Goal: Task Accomplishment & Management: Use online tool/utility

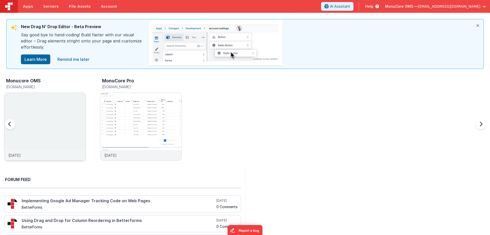
click at [46, 112] on img at bounding box center [44, 133] width 81 height 81
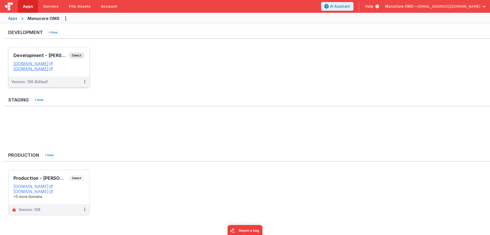
click at [49, 52] on div "Development - [PERSON_NAME] Select URLs [DOMAIN_NAME] [DOMAIN_NAME]" at bounding box center [48, 61] width 81 height 29
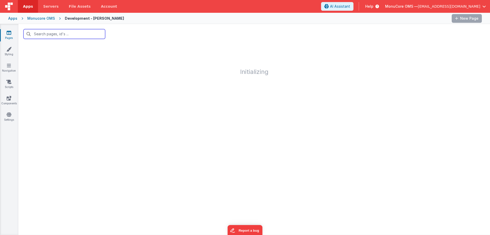
click at [76, 35] on input "text" at bounding box center [64, 34] width 82 height 10
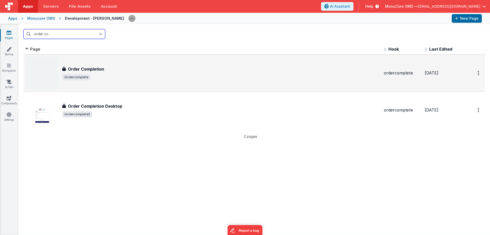
type input "order co"
click at [120, 77] on span "/ordercomplete" at bounding box center [221, 77] width 318 height 6
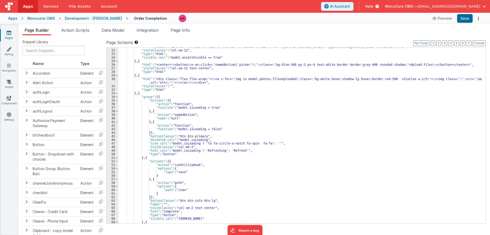
scroll to position [61, 0]
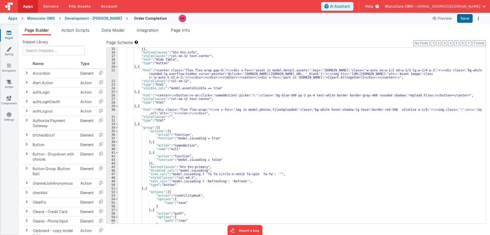
click at [251, 108] on div "}] , "buttonClasses" : "btn btn-info" , "styleClasses" : "col-sm-12 text-center…" at bounding box center [299, 138] width 363 height 183
click at [133, 110] on div "}] , "buttonClasses" : "btn btn-info" , "styleClasses" : "col-sm-12 text-center…" at bounding box center [299, 138] width 363 height 183
click at [112, 110] on div "30" at bounding box center [112, 111] width 12 height 7
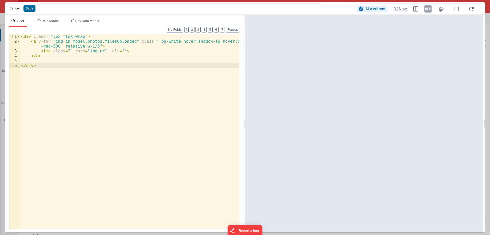
click at [12, 9] on button "Cancel" at bounding box center [14, 8] width 15 height 7
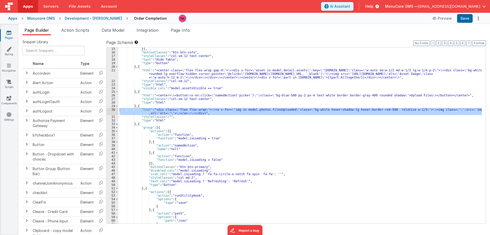
click at [86, 19] on div "Development - [PERSON_NAME]" at bounding box center [93, 18] width 57 height 5
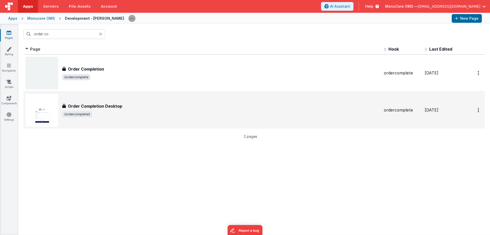
click at [84, 105] on h3 "Order Completion Desktop" at bounding box center [95, 106] width 54 height 6
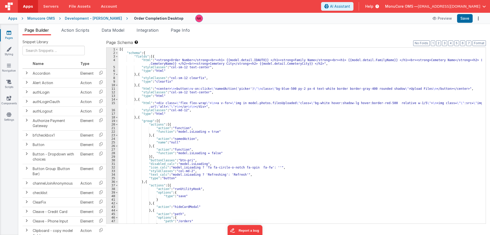
click at [174, 107] on div "[{ "schema" : { "fields" : [{ "html" : "<strong>Order Number</strong><br><h1> {…" at bounding box center [299, 138] width 363 height 183
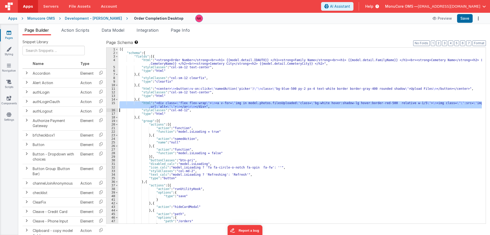
click at [113, 106] on div "15" at bounding box center [112, 104] width 12 height 7
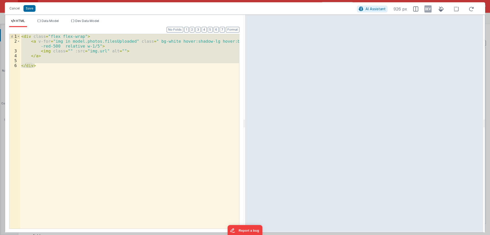
drag, startPoint x: 46, startPoint y: 64, endPoint x: 16, endPoint y: 31, distance: 44.8
click at [16, 31] on div "Format 7 6 5 4 3 2 1 No Folds 1 2 3 4 5 6 < div class = "flex flex-wrap" > < a …" at bounding box center [124, 127] width 230 height 201
click at [14, 7] on button "Cancel" at bounding box center [14, 8] width 15 height 7
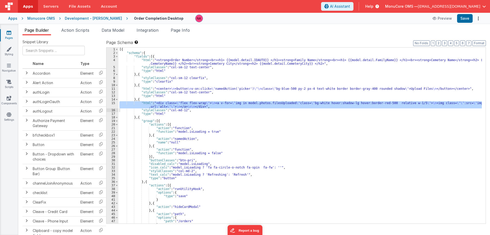
scroll to position [15, 0]
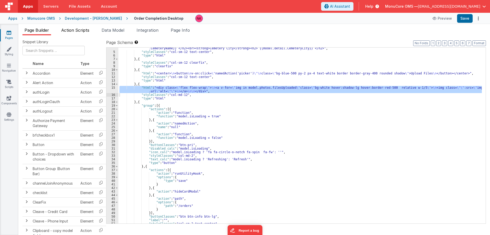
click at [83, 32] on span "Action Scripts" at bounding box center [75, 30] width 28 height 5
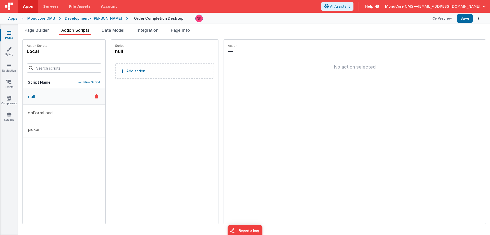
click at [65, 101] on button "null" at bounding box center [64, 96] width 83 height 16
click at [36, 32] on span "Page Builder" at bounding box center [37, 30] width 25 height 5
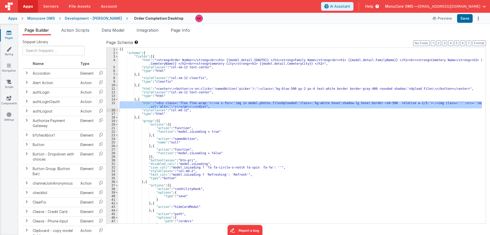
scroll to position [0, 0]
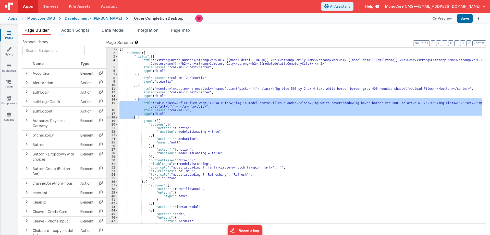
drag, startPoint x: 138, startPoint y: 100, endPoint x: 135, endPoint y: 118, distance: 18.3
click at [135, 118] on div "[{ "schema" : { "fields" : [{ "html" : "<strong>Order Number</strong><br><h1> {…" at bounding box center [299, 138] width 363 height 183
click at [77, 19] on div "Development - [PERSON_NAME]" at bounding box center [93, 18] width 57 height 5
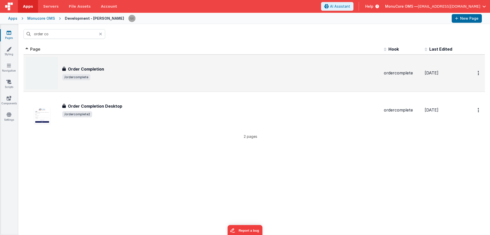
click at [121, 74] on span "/ordercomplete" at bounding box center [221, 77] width 318 height 6
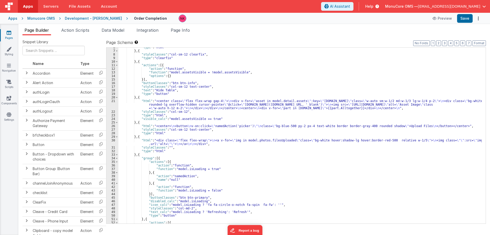
scroll to position [31, 0]
click at [170, 141] on div ""type" : "html" } , { "styleClasses" : "col-sm-12 clearfix" , "type" : "clearfi…" at bounding box center [299, 136] width 363 height 183
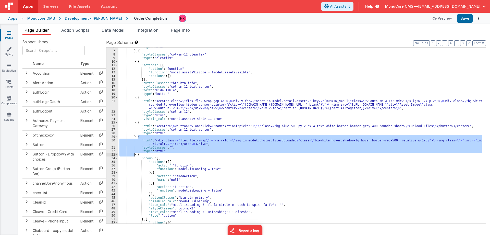
drag, startPoint x: 138, startPoint y: 138, endPoint x: 135, endPoint y: 155, distance: 17.5
click at [135, 155] on div ""type" : "html" } , { "styleClasses" : "col-sm-12 clearfix" , "type" : "clearfi…" at bounding box center [299, 136] width 363 height 183
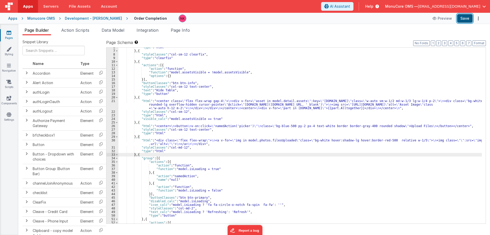
click at [469, 21] on button "Save" at bounding box center [465, 18] width 16 height 9
click at [35, 18] on div "Monucore OMS" at bounding box center [41, 18] width 28 height 5
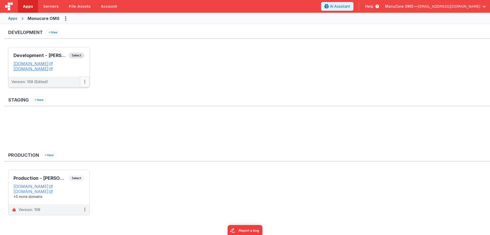
click at [85, 81] on icon at bounding box center [84, 81] width 1 height 0
click at [66, 112] on link "Deploy..." at bounding box center [67, 111] width 45 height 9
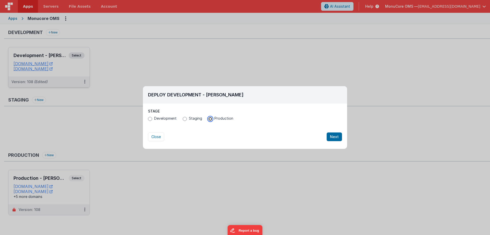
click at [210, 119] on input "Production" at bounding box center [210, 119] width 4 height 4
radio input "true"
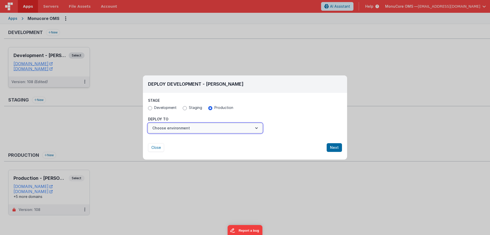
click at [242, 130] on button "Choose environment" at bounding box center [205, 128] width 114 height 10
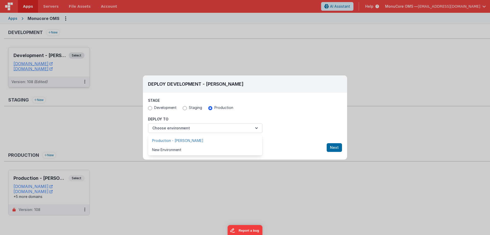
click at [179, 140] on link "Production - [PERSON_NAME]" at bounding box center [205, 140] width 114 height 9
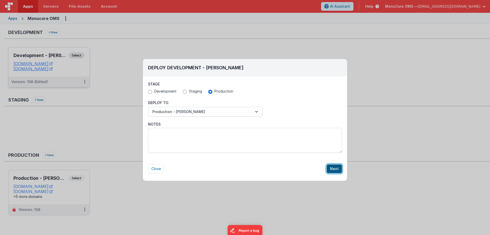
click at [331, 168] on button "Next" at bounding box center [334, 168] width 15 height 9
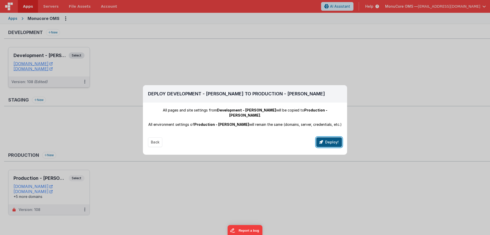
click at [334, 137] on button "Deploy!" at bounding box center [329, 142] width 26 height 10
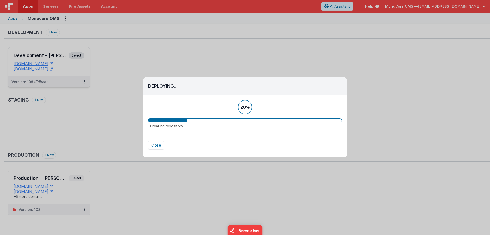
click at [351, 61] on div "Deploying... Stage Development Staging Production All pages and site settings f…" at bounding box center [245, 117] width 490 height 235
